Goal: Task Accomplishment & Management: Manage account settings

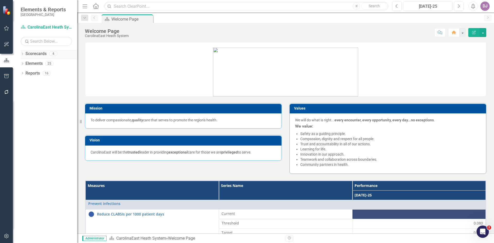
click at [41, 55] on link "Scorecards" at bounding box center [35, 54] width 21 height 6
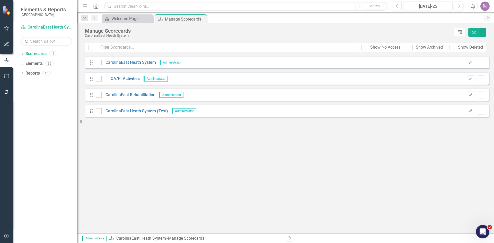
click at [482, 230] on icon "Open Intercom Messenger" at bounding box center [482, 231] width 8 height 8
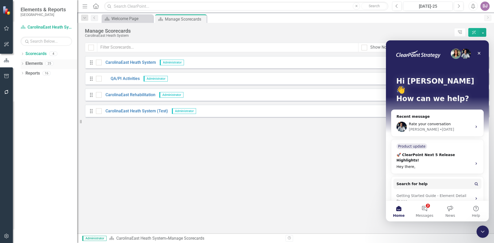
click at [40, 65] on link "Elements" at bounding box center [33, 64] width 17 height 6
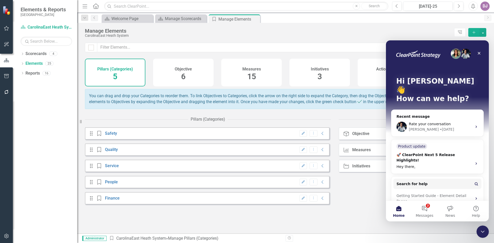
click at [254, 79] on span "15" at bounding box center [251, 76] width 9 height 9
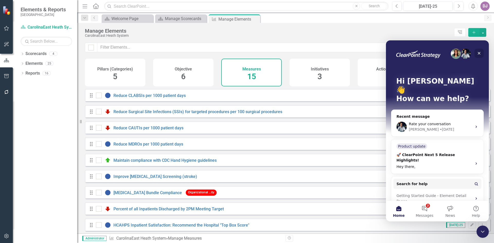
click at [480, 54] on icon "Close" at bounding box center [479, 53] width 4 height 4
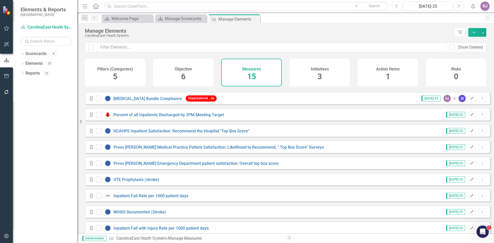
scroll to position [102, 0]
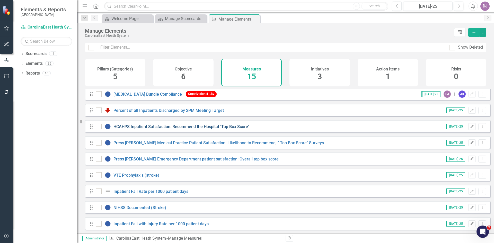
click at [140, 126] on link "HCAHPS Inpatient Satisfaction: Recommend the Hospital "Top Box Score"" at bounding box center [181, 126] width 136 height 5
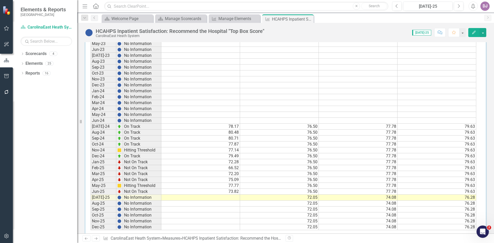
scroll to position [257, 0]
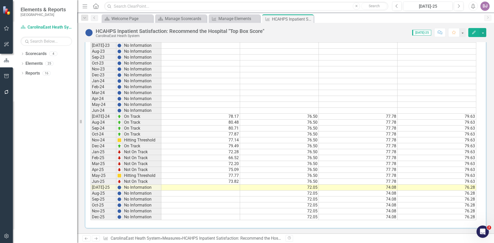
drag, startPoint x: 493, startPoint y: 104, endPoint x: 6, endPoint y: 8, distance: 496.5
click at [232, 187] on td at bounding box center [200, 188] width 79 height 6
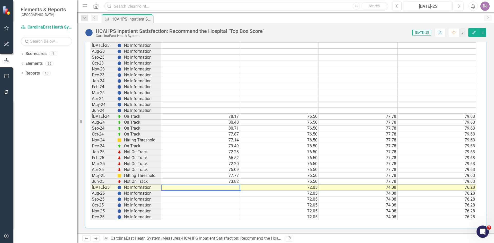
click at [231, 188] on td at bounding box center [200, 188] width 79 height 6
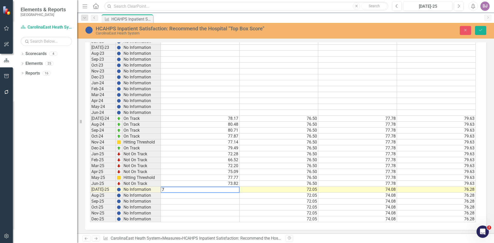
scroll to position [259, 0]
type textarea "73.64"
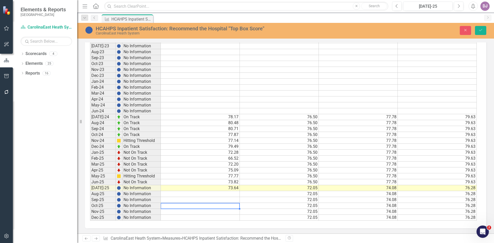
click at [90, 203] on div "Period Status Current Threshold Target Stretch Jan-23 No Information Feb-23 No …" at bounding box center [90, 111] width 0 height 219
click at [480, 30] on icon "Save" at bounding box center [480, 30] width 5 height 4
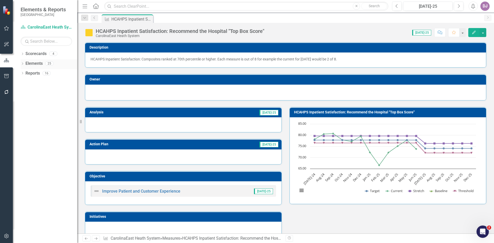
click at [35, 64] on link "Elements" at bounding box center [33, 64] width 17 height 6
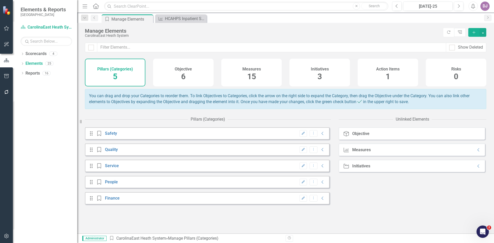
click at [252, 77] on span "15" at bounding box center [251, 76] width 9 height 9
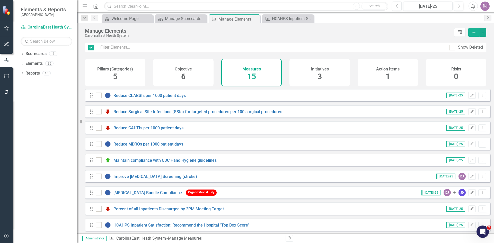
checkbox input "false"
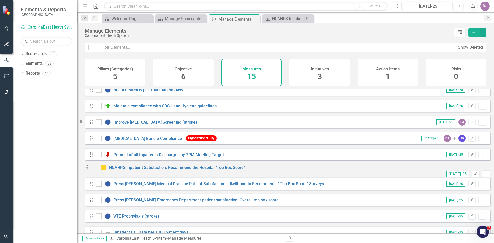
scroll to position [102, 0]
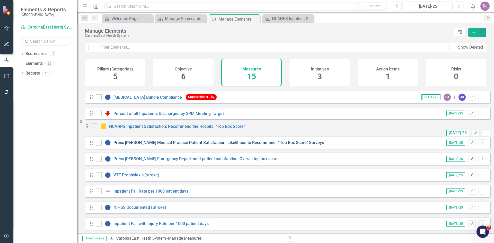
click at [146, 143] on link "Press [PERSON_NAME] Medical Practice Patient Satisfaction: Likelihood to Recomm…" at bounding box center [218, 142] width 210 height 5
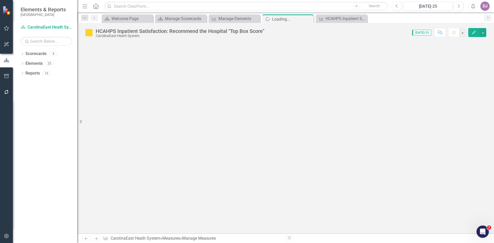
click at [146, 143] on div at bounding box center [285, 137] width 417 height 191
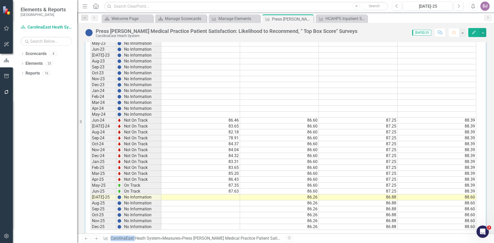
scroll to position [257, 0]
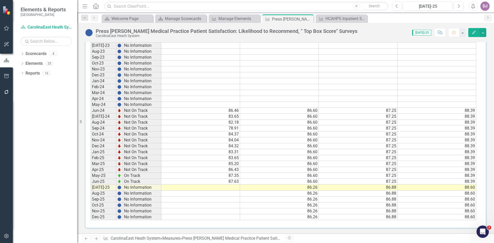
click at [232, 187] on td at bounding box center [200, 188] width 79 height 6
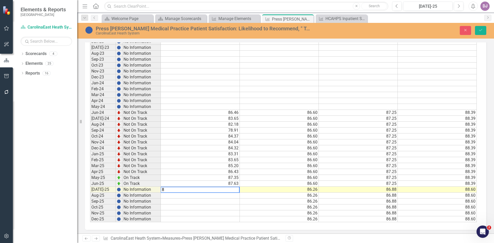
scroll to position [259, 0]
type textarea "83.64"
click at [476, 29] on button "Save" at bounding box center [480, 30] width 11 height 9
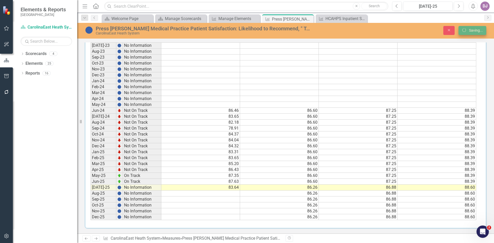
scroll to position [0, 0]
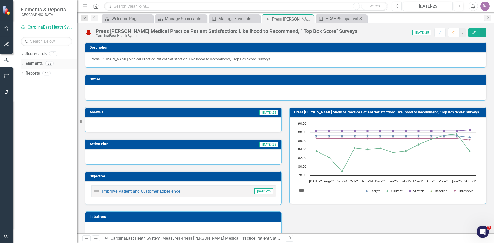
click at [26, 63] on link "Elements" at bounding box center [33, 64] width 17 height 6
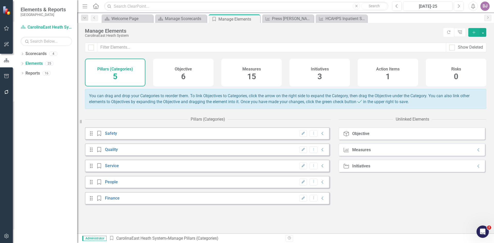
click at [253, 76] on span "15" at bounding box center [251, 76] width 9 height 9
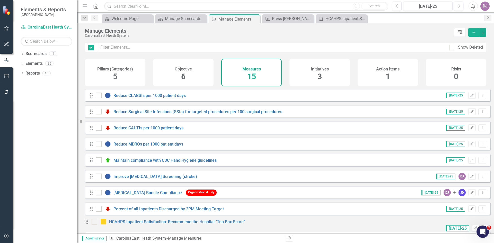
checkbox input "false"
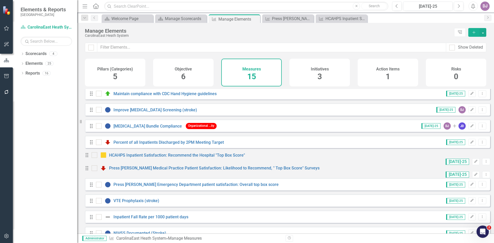
scroll to position [67, 0]
click at [205, 187] on link "Press [PERSON_NAME] Emergency Department patient satisfaction: Overall top box …" at bounding box center [195, 184] width 165 height 5
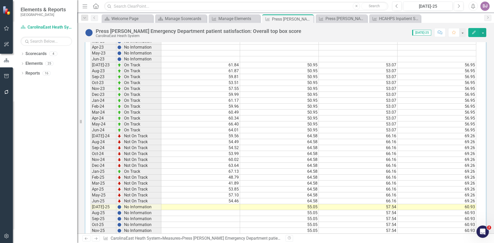
scroll to position [216, 0]
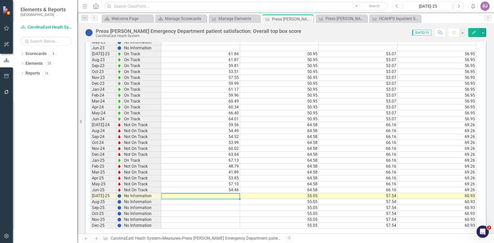
click at [229, 195] on td at bounding box center [200, 196] width 79 height 6
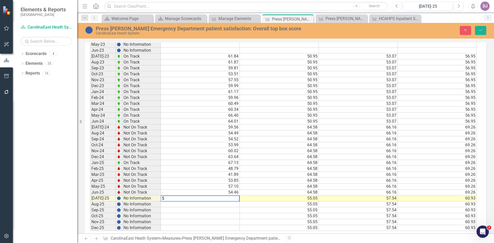
scroll to position [218, 0]
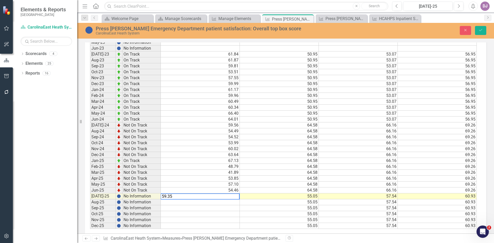
type textarea "59.35"
click at [222, 210] on td at bounding box center [200, 208] width 79 height 6
click at [482, 30] on icon "Save" at bounding box center [480, 30] width 5 height 4
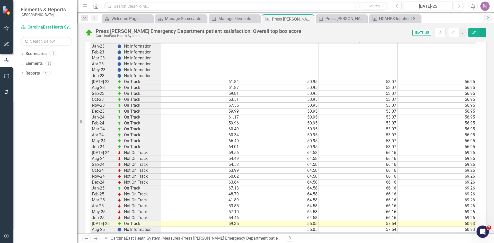
scroll to position [225, 0]
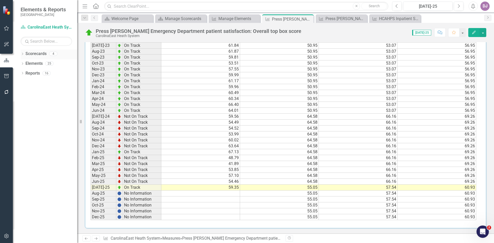
click at [37, 54] on link "Scorecards" at bounding box center [35, 54] width 21 height 6
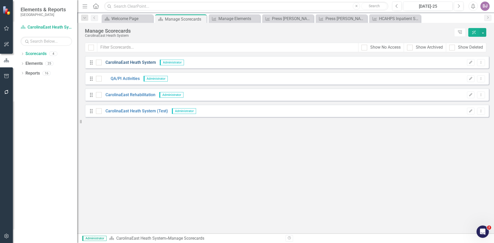
click at [130, 63] on link "CarolinaEast Heath System" at bounding box center [129, 63] width 54 height 6
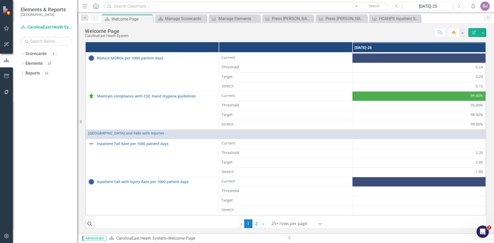
scroll to position [127, 0]
click at [255, 225] on link "2" at bounding box center [256, 223] width 8 height 9
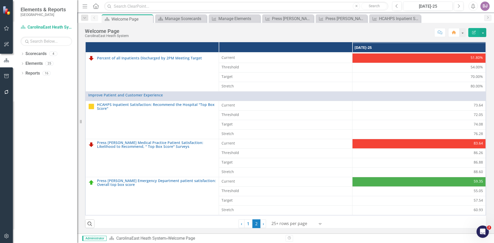
scroll to position [89, 0]
click at [484, 32] on button "button" at bounding box center [483, 32] width 7 height 9
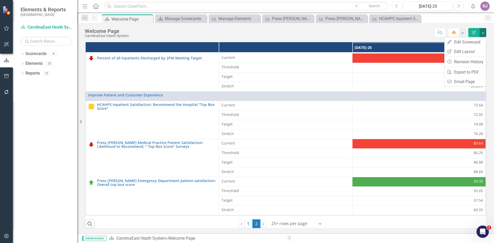
click at [484, 33] on button "button" at bounding box center [483, 32] width 7 height 9
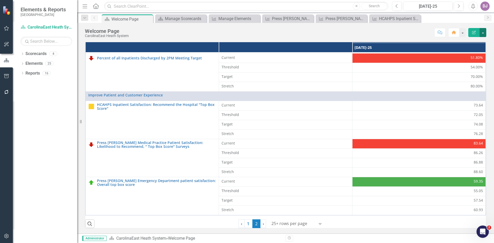
click at [484, 33] on button "button" at bounding box center [483, 32] width 7 height 9
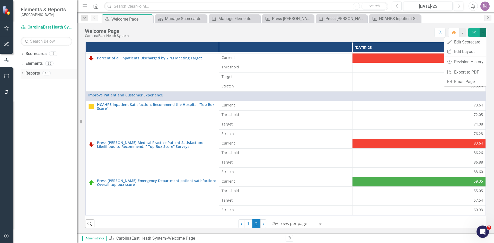
click at [31, 74] on link "Reports" at bounding box center [32, 73] width 14 height 6
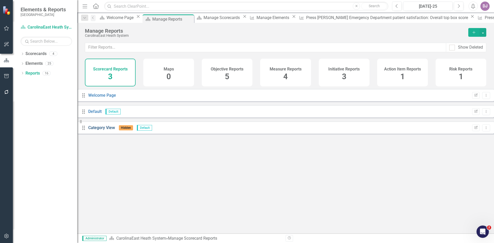
click at [111, 130] on link "Category View" at bounding box center [101, 127] width 27 height 5
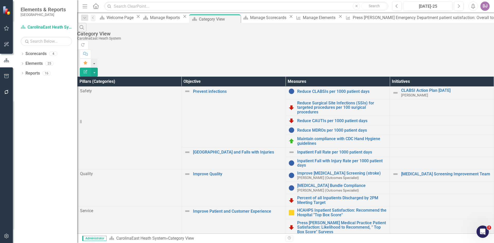
scroll to position [19, 0]
click at [34, 73] on link "Reports" at bounding box center [32, 73] width 14 height 6
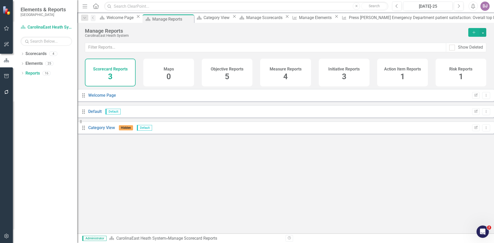
click at [286, 77] on span "4" at bounding box center [285, 76] width 4 height 9
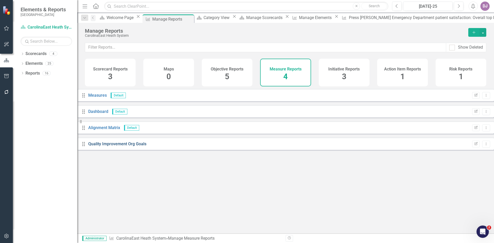
click at [116, 146] on link "Quality Improvement Org Goals" at bounding box center [117, 144] width 58 height 5
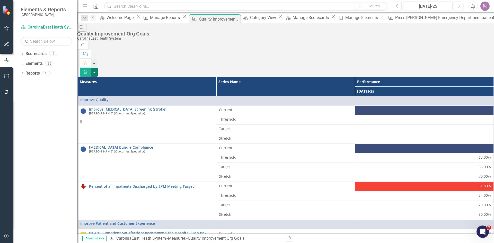
click at [98, 68] on button "button" at bounding box center [94, 72] width 7 height 9
click at [478, 61] on link "Excel Export to Excel" at bounding box center [465, 62] width 41 height 10
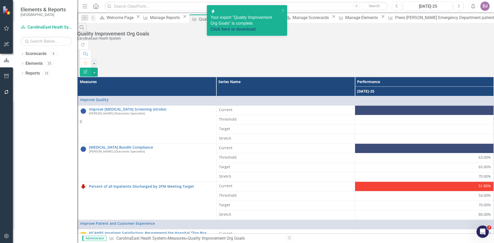
click at [233, 29] on link "Click here to download." at bounding box center [233, 29] width 46 height 4
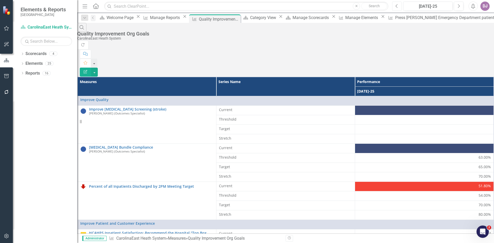
click at [397, 6] on icon "Previous" at bounding box center [396, 6] width 3 height 5
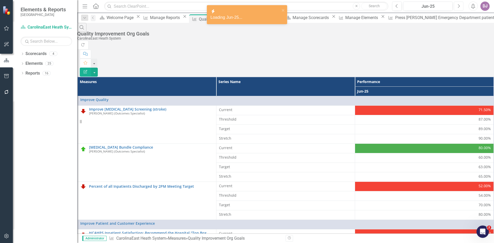
click at [459, 5] on icon "button" at bounding box center [459, 6] width 2 height 4
